Goal: Information Seeking & Learning: Learn about a topic

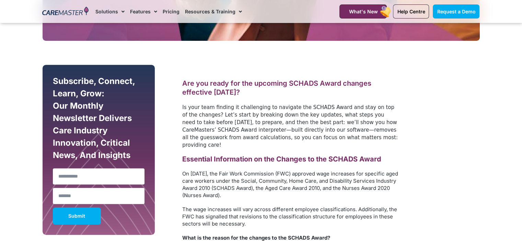
scroll to position [343, 0]
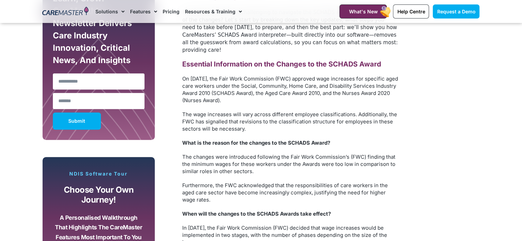
scroll to position [480, 0]
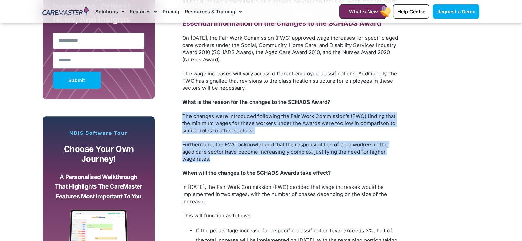
drag, startPoint x: 183, startPoint y: 108, endPoint x: 196, endPoint y: 150, distance: 43.8
copy div "The changes were introduced following the Fair Work Commission’s (FWC) finding …"
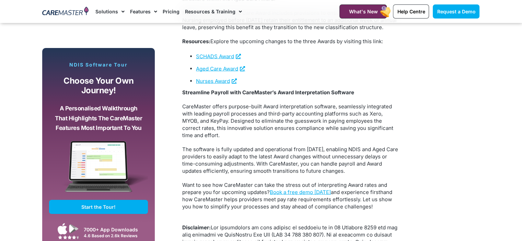
scroll to position [1372, 0]
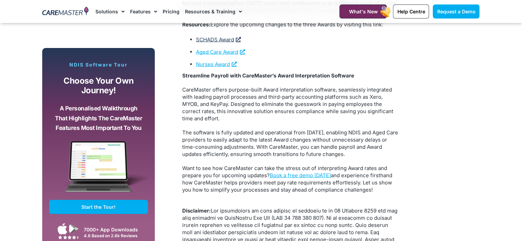
click at [215, 43] on link "SCHADS Award" at bounding box center [218, 39] width 45 height 7
